Goal: Find specific page/section: Find specific page/section

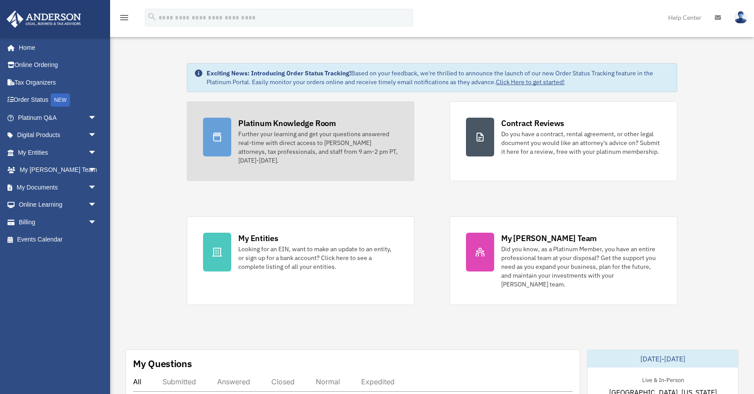
click at [274, 120] on div "Platinum Knowledge Room" at bounding box center [287, 123] width 98 height 11
click at [225, 136] on div at bounding box center [217, 137] width 28 height 39
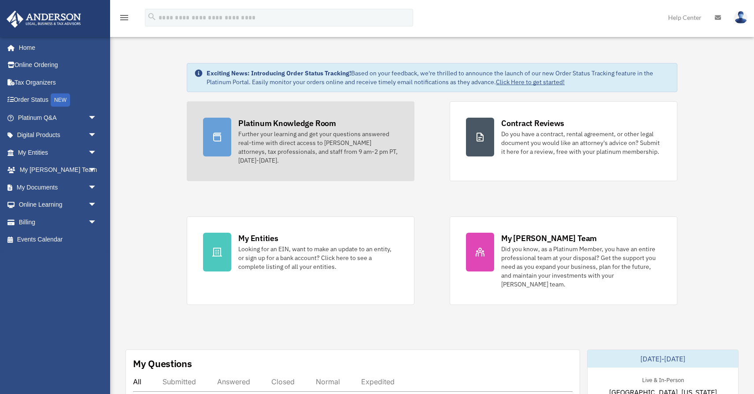
click at [225, 136] on div at bounding box center [217, 137] width 28 height 39
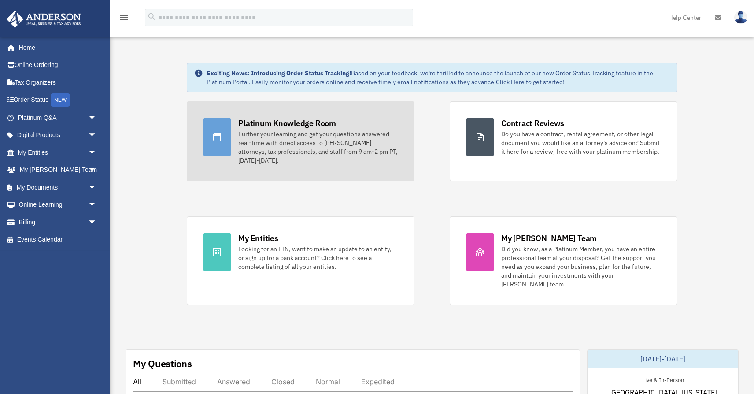
click at [225, 136] on div at bounding box center [217, 137] width 28 height 39
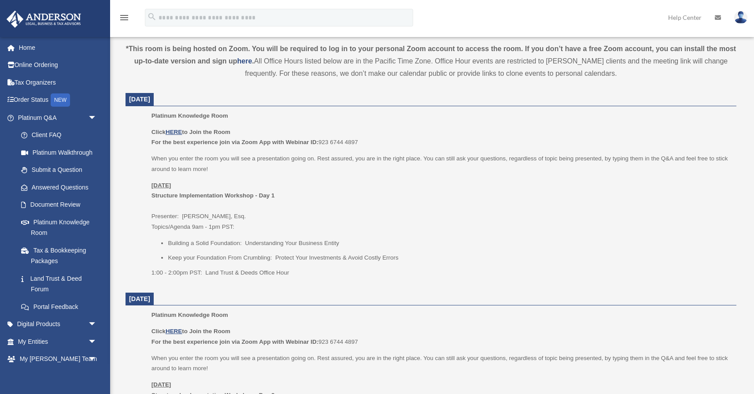
scroll to position [350, 0]
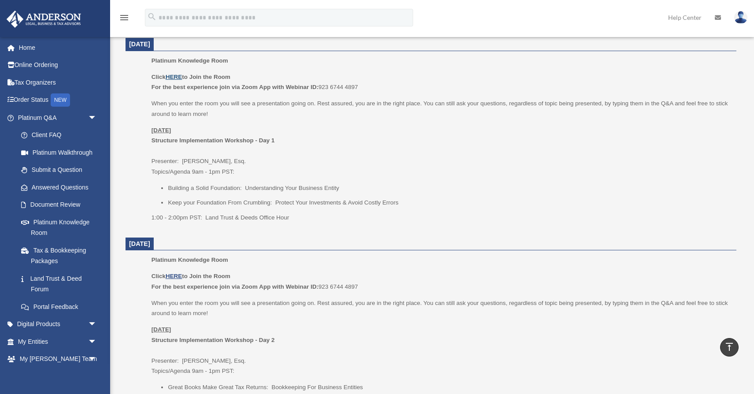
click at [174, 77] on u "HERE" at bounding box center [174, 77] width 16 height 7
